Goal: Transaction & Acquisition: Purchase product/service

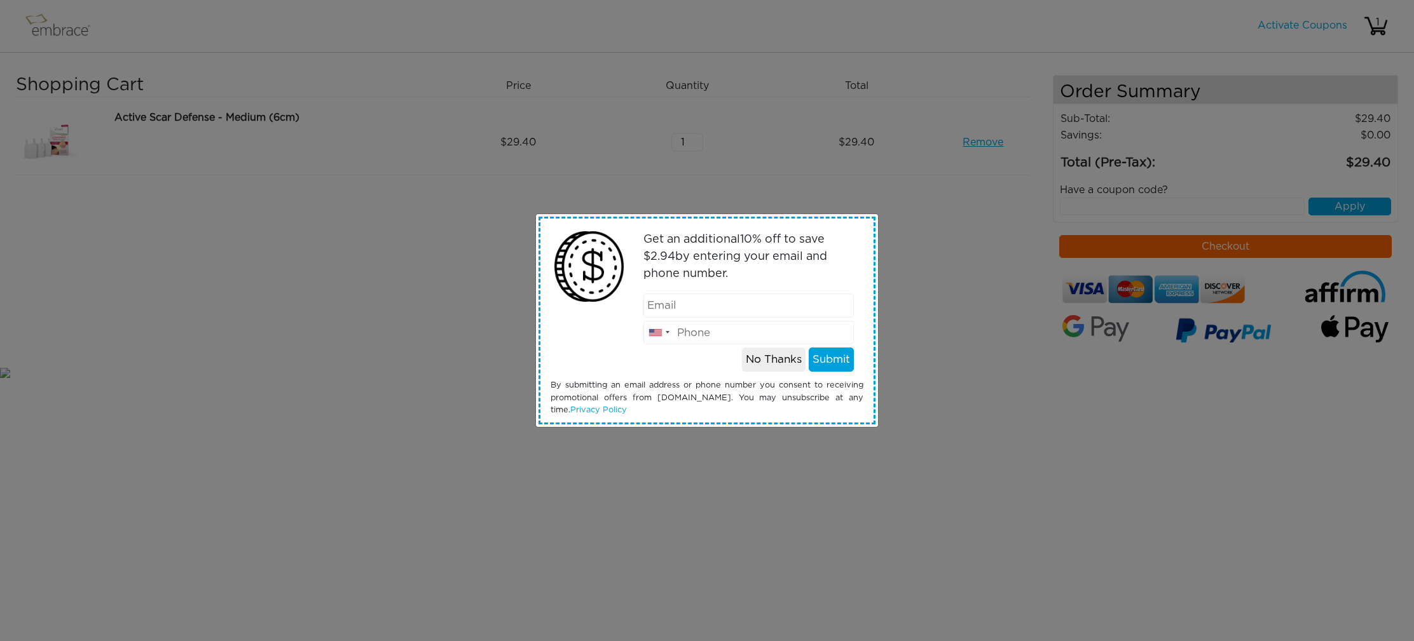
click at [673, 306] on input "email" at bounding box center [748, 306] width 211 height 24
type input "ninalblanchard@gmail.com"
click at [831, 362] on button "Submit" at bounding box center [831, 360] width 45 height 24
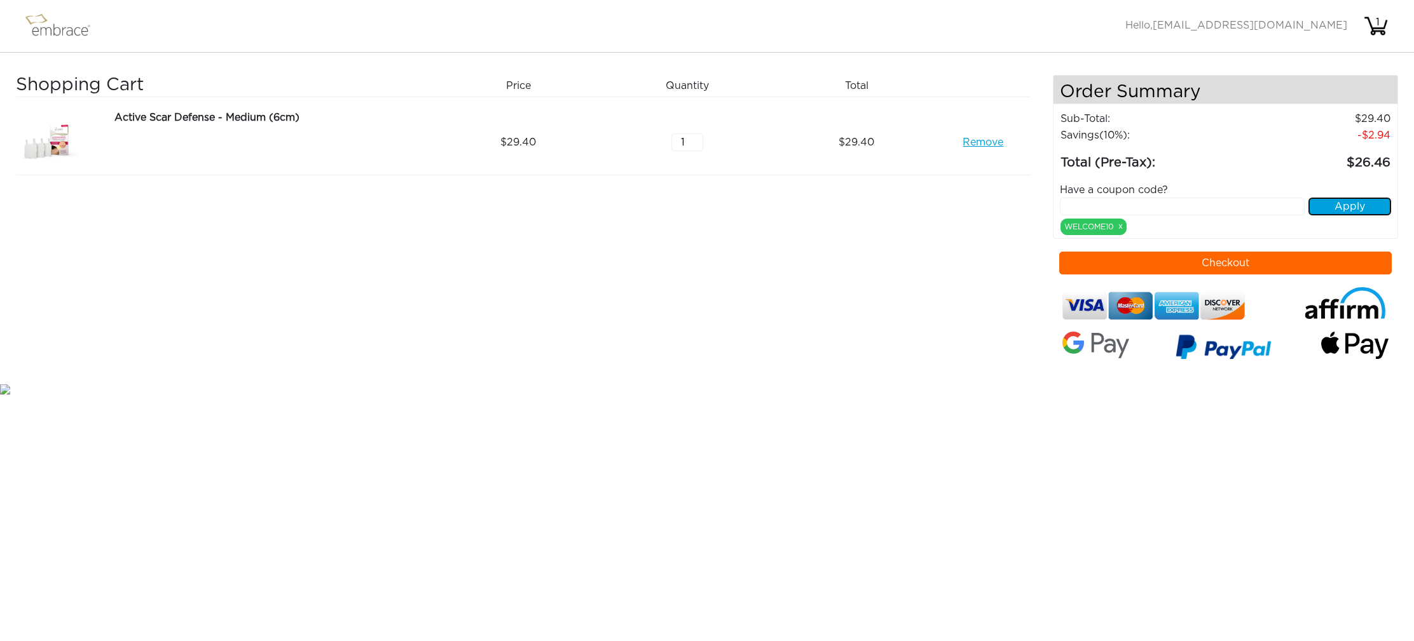
click at [1357, 214] on button "Apply" at bounding box center [1349, 207] width 83 height 18
click at [1352, 205] on button "Apply" at bounding box center [1349, 207] width 83 height 18
click at [1234, 262] on button "Checkout" at bounding box center [1225, 263] width 333 height 23
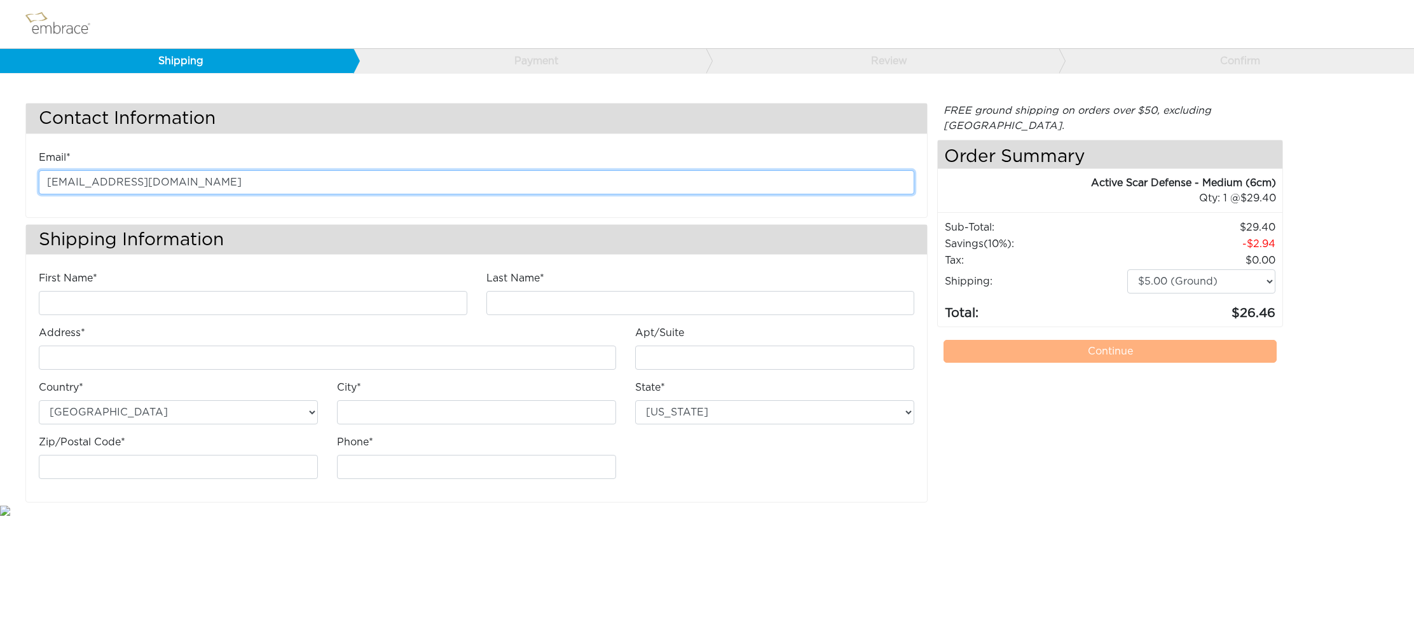
click at [95, 176] on input "ninalblanchard@gmail.com" at bounding box center [476, 182] width 875 height 24
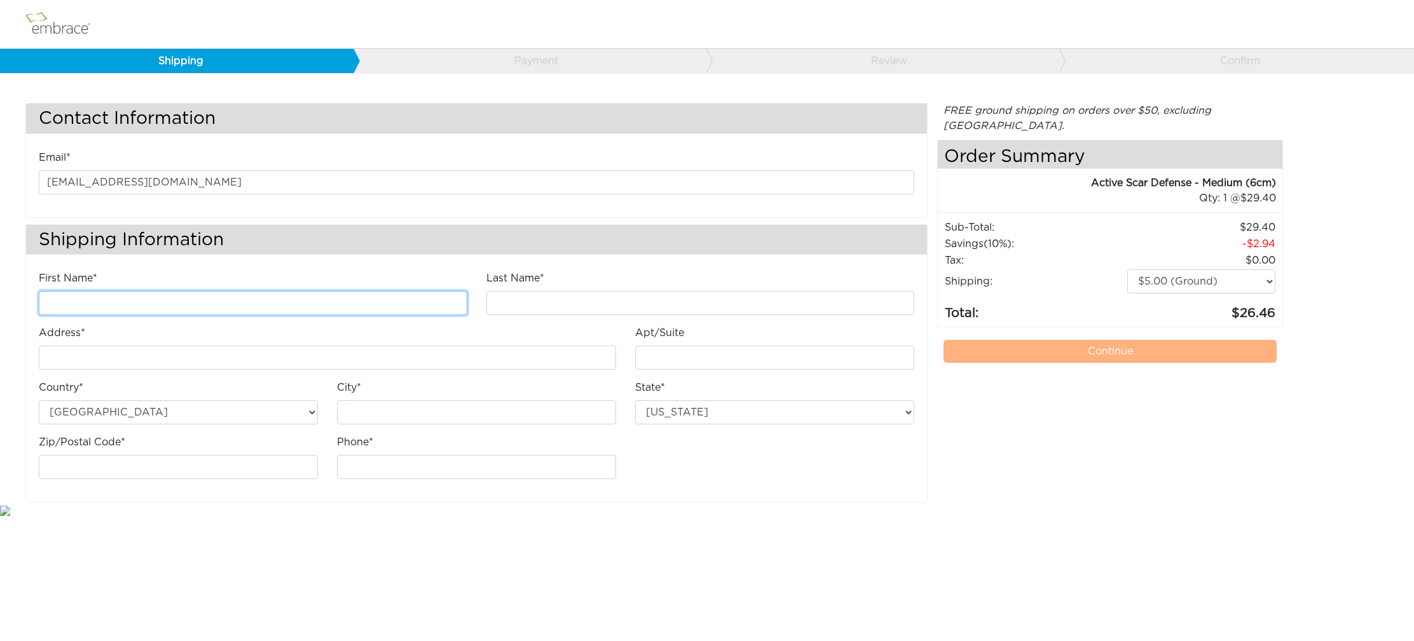
click at [81, 293] on input "First Name*" at bounding box center [253, 303] width 428 height 24
type input "Nina"
type input "Blanchard"
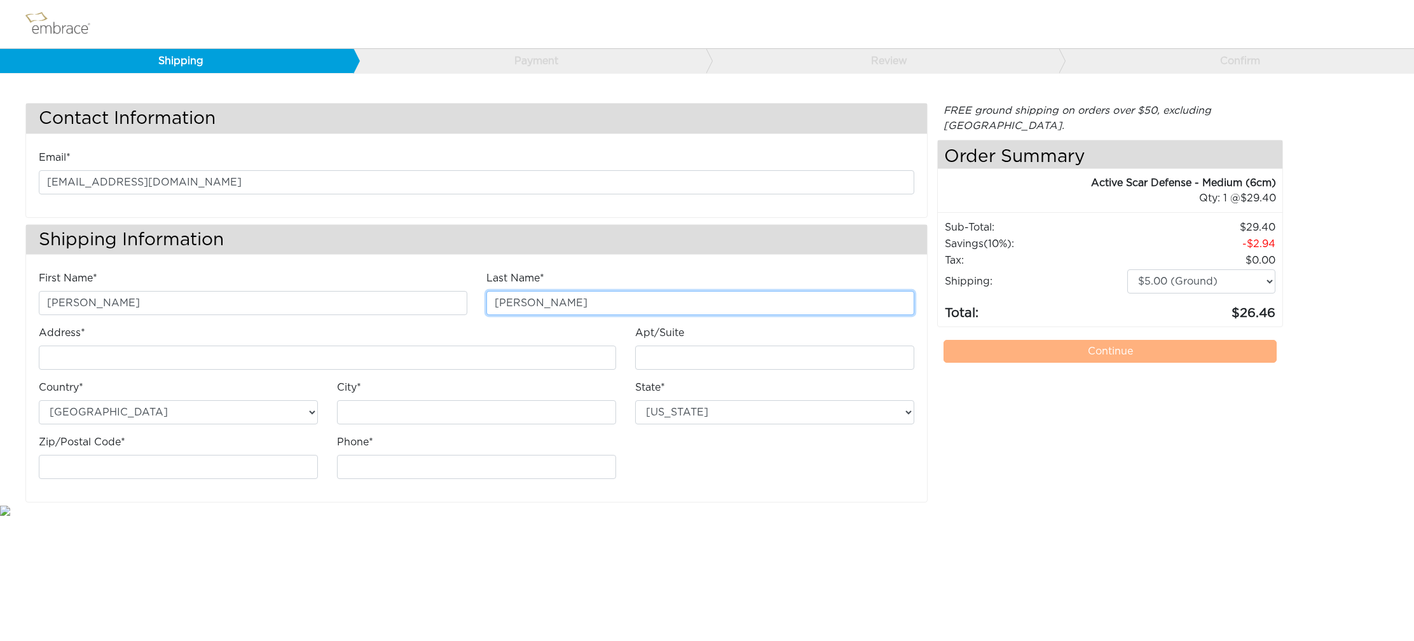
type input "[STREET_ADDRESS]"
type input "Jefferson"
select select "LA"
type input "70121"
click at [391, 471] on input "Phone*" at bounding box center [476, 467] width 279 height 24
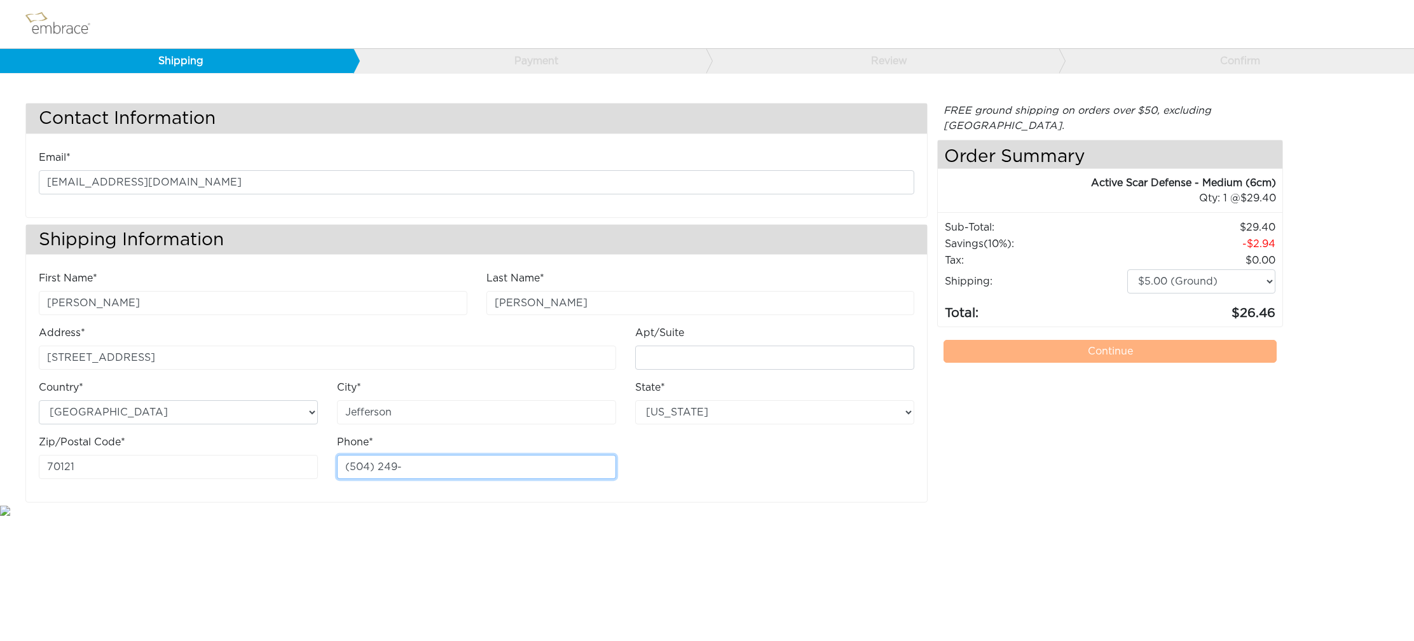
type input "504249"
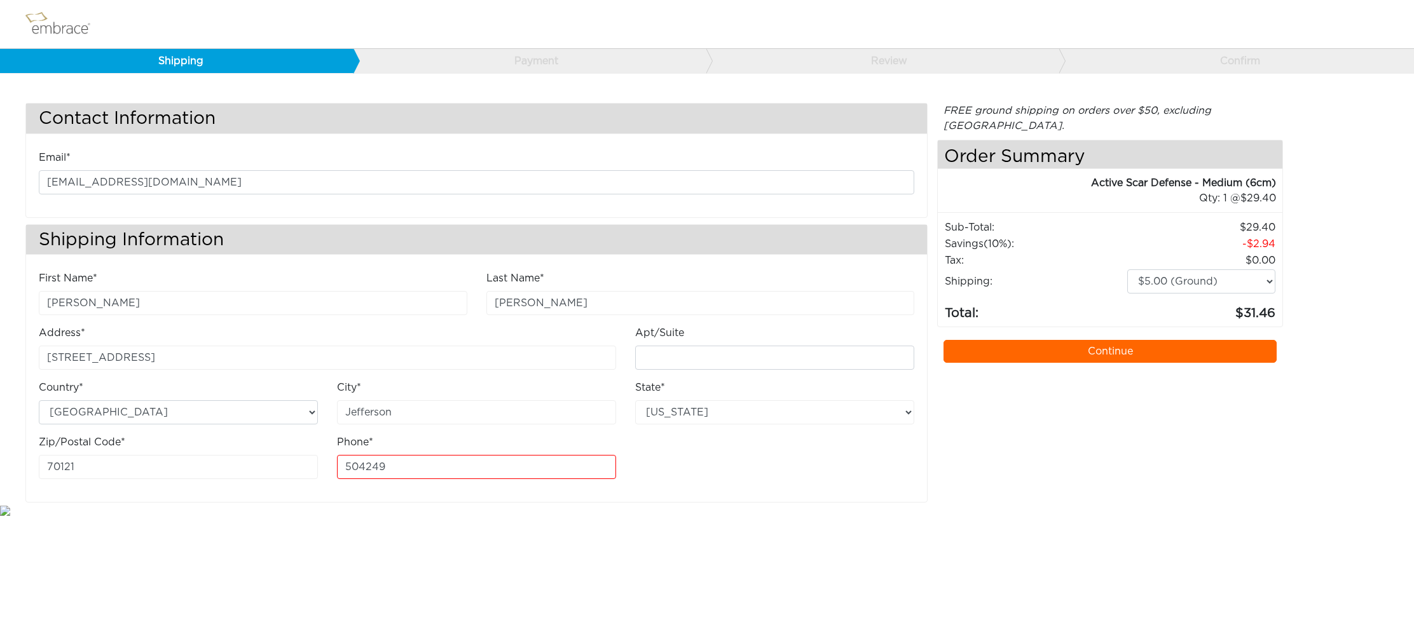
click at [1069, 340] on link "Continue" at bounding box center [1109, 351] width 333 height 23
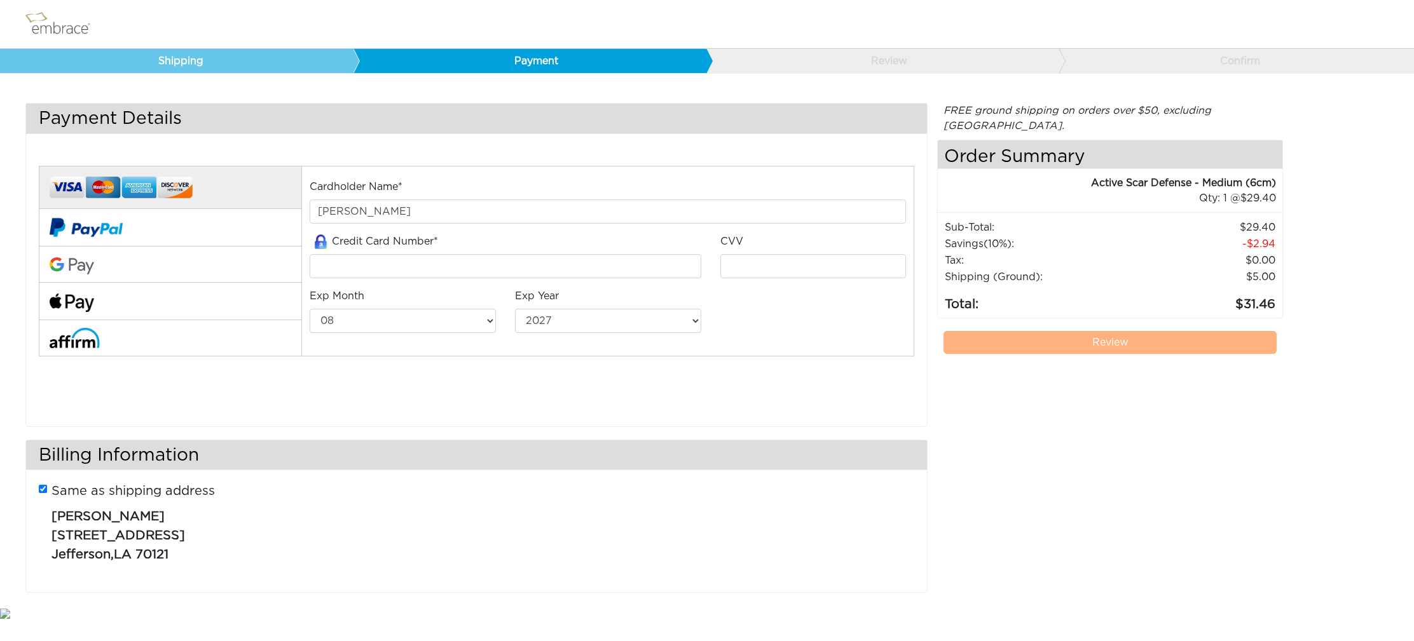
select select "8"
select select "2027"
click at [336, 263] on input "tel" at bounding box center [505, 266] width 391 height 24
type input "5147592126245165"
select select "2"
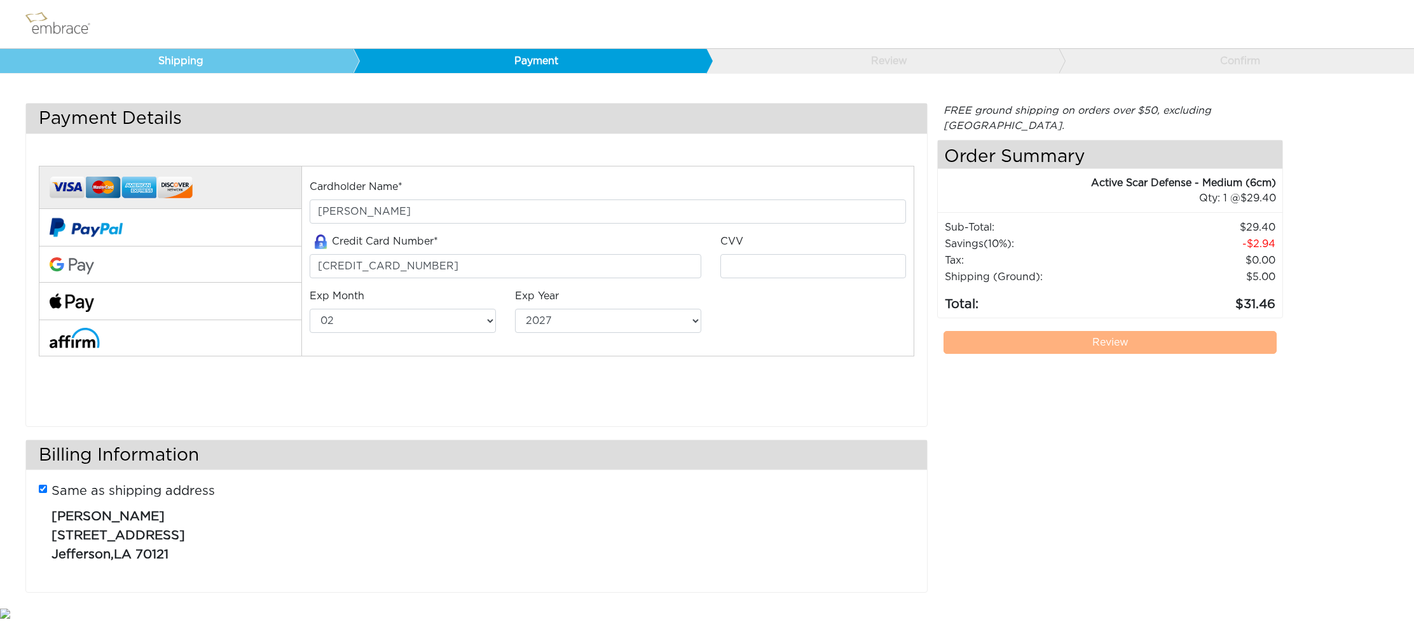
select select "2028"
click at [749, 262] on input "tel" at bounding box center [813, 266] width 186 height 24
type input "582"
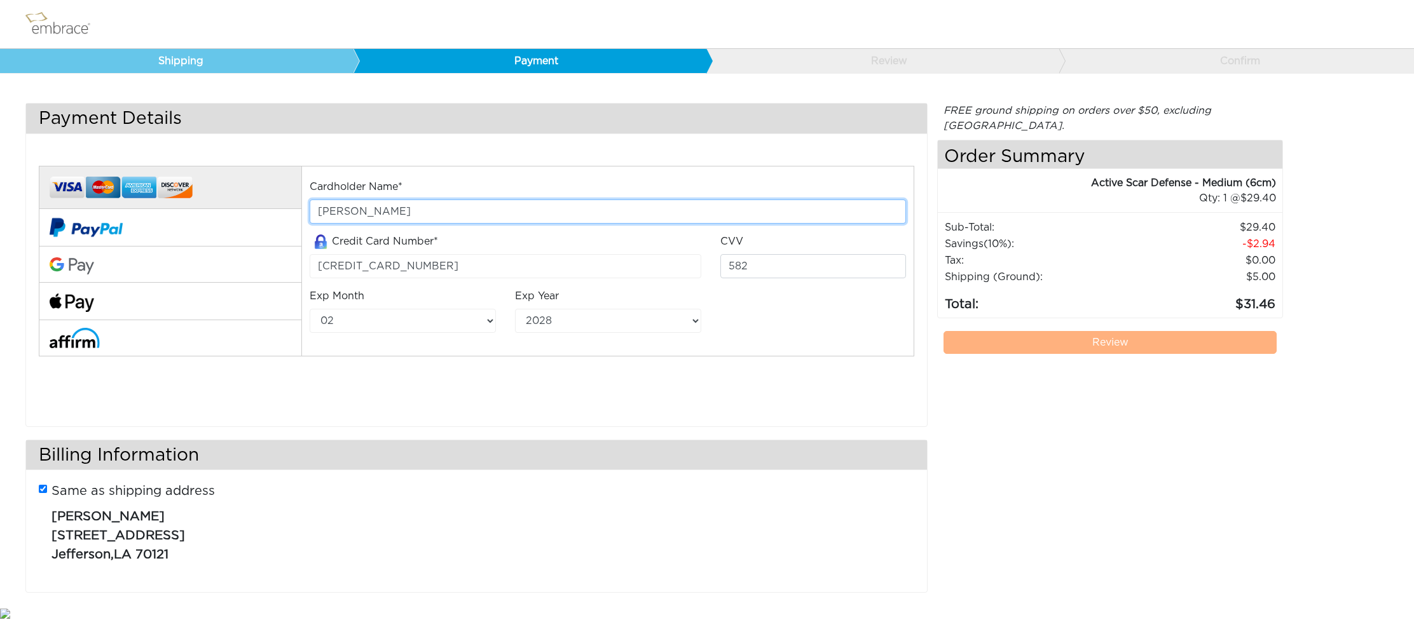
click at [432, 215] on input "[PERSON_NAME]" at bounding box center [608, 212] width 596 height 24
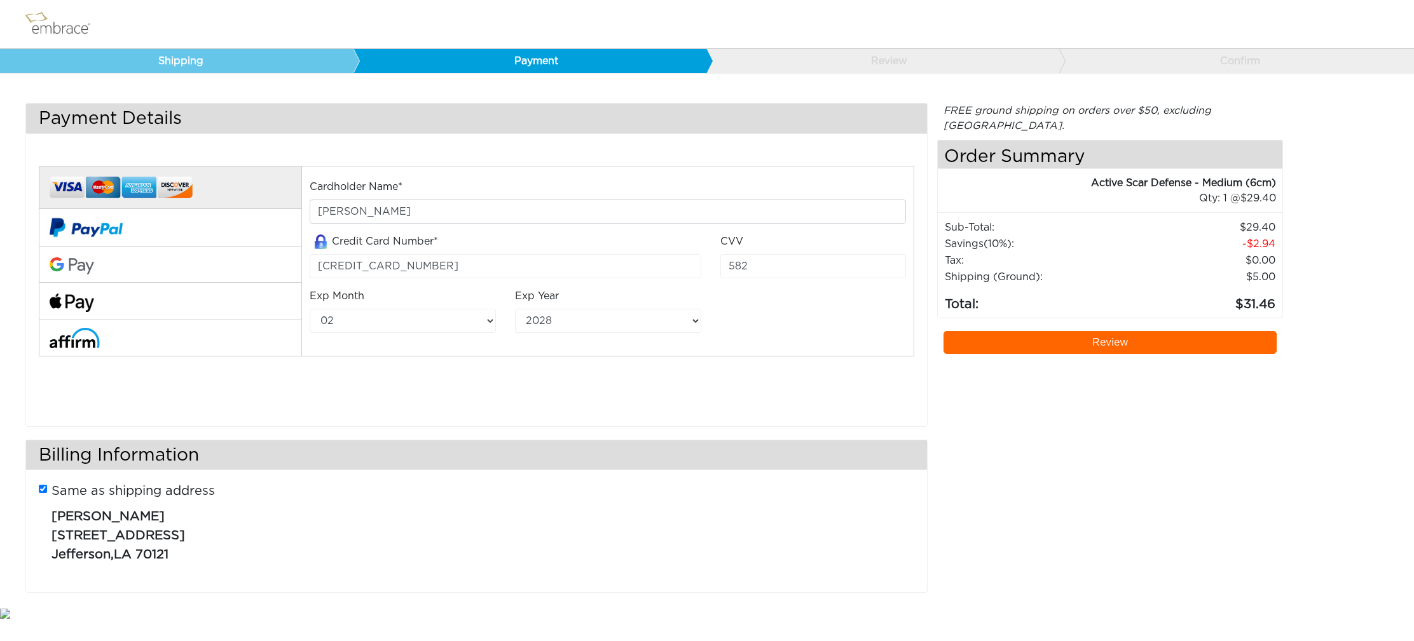
click at [730, 418] on div "Full Payment Split Payment* *At the time of purchase, embrace® will bill your c…" at bounding box center [476, 288] width 901 height 277
click at [1088, 331] on link "Review" at bounding box center [1109, 342] width 333 height 23
click at [1062, 331] on link "Review" at bounding box center [1109, 342] width 333 height 23
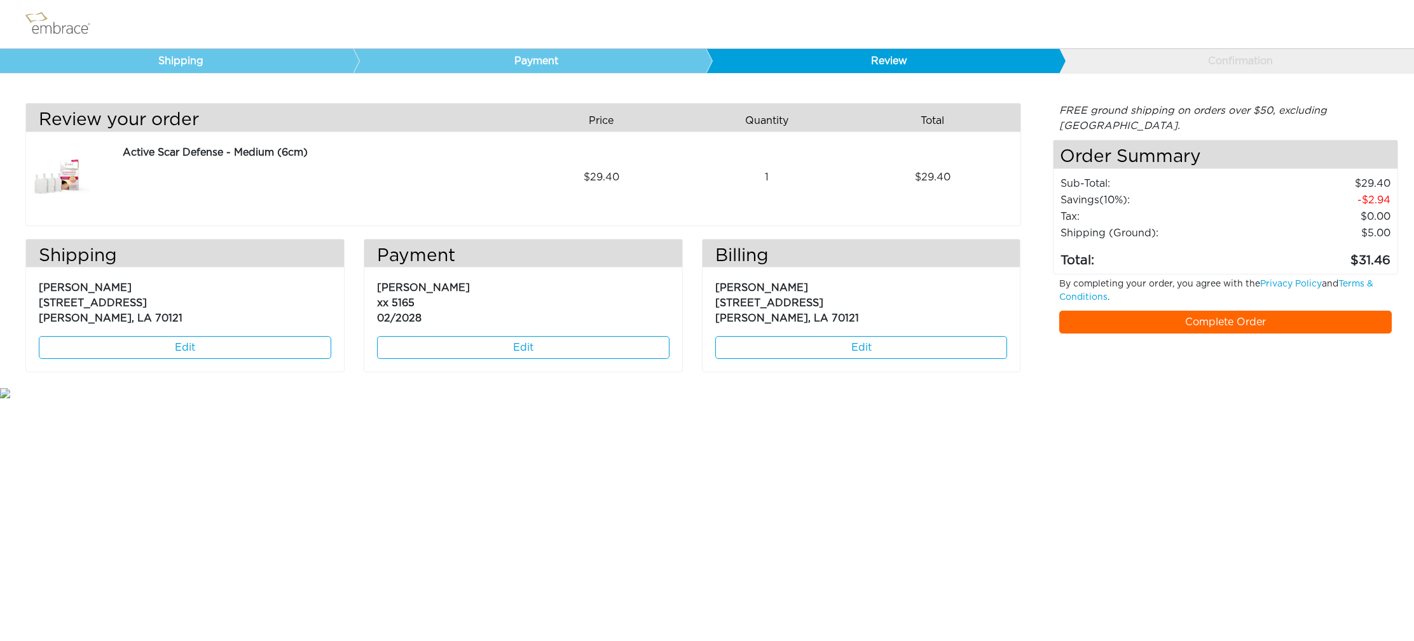
click at [1140, 311] on link "Complete Order" at bounding box center [1225, 322] width 333 height 23
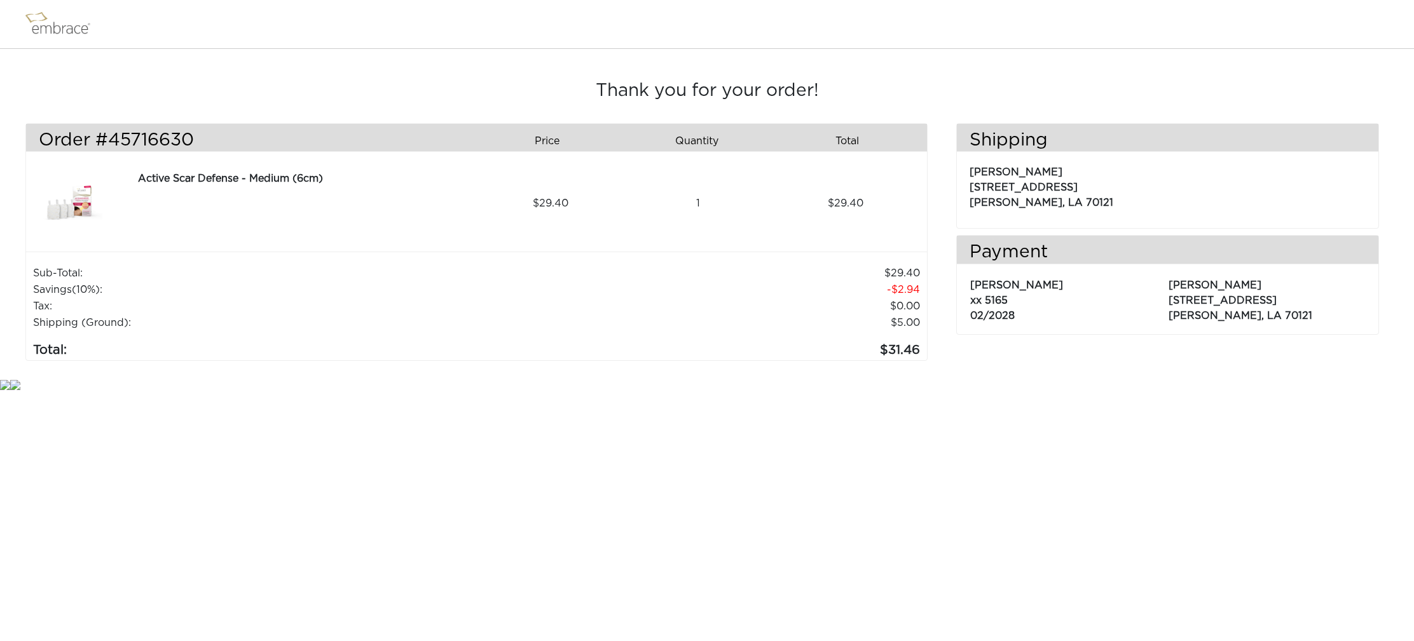
click at [76, 200] on img at bounding box center [71, 203] width 64 height 65
click at [60, 18] on img at bounding box center [63, 24] width 83 height 32
click at [58, 29] on img at bounding box center [63, 24] width 83 height 32
